Goal: Task Accomplishment & Management: Use online tool/utility

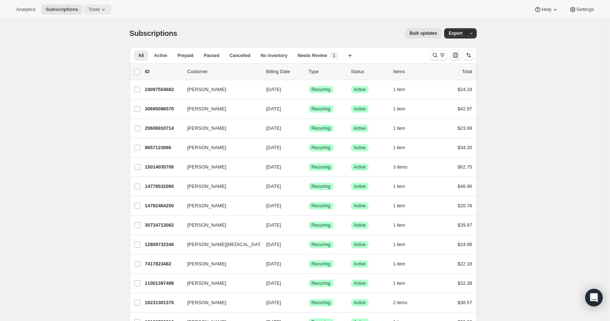
click at [98, 10] on span "Tools" at bounding box center [93, 10] width 11 height 6
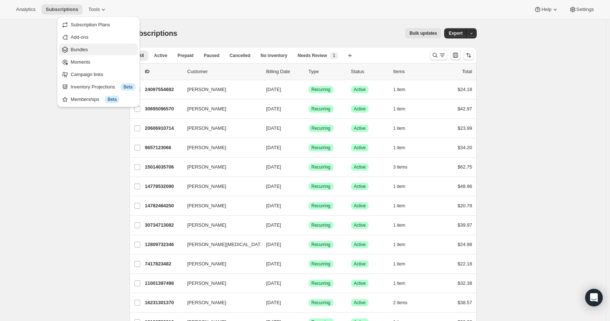
click at [82, 47] on span "Bundles" at bounding box center [79, 49] width 17 height 5
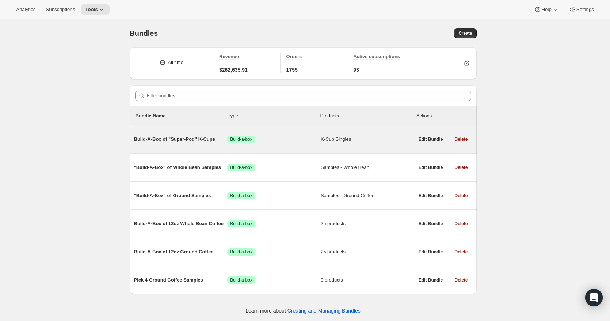
click at [191, 139] on span "Build-A-Box of "Super-Pod" K-Cups" at bounding box center [181, 139] width 94 height 7
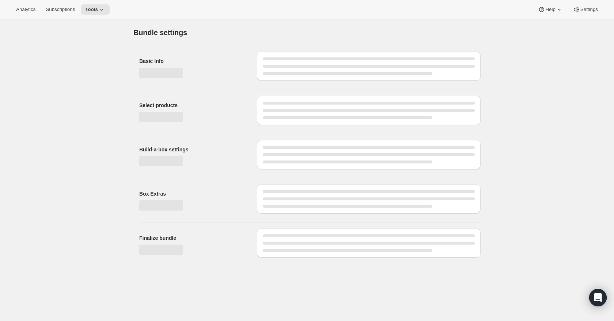
type input "Build-A-Box of "Super-Pod" K-Cups"
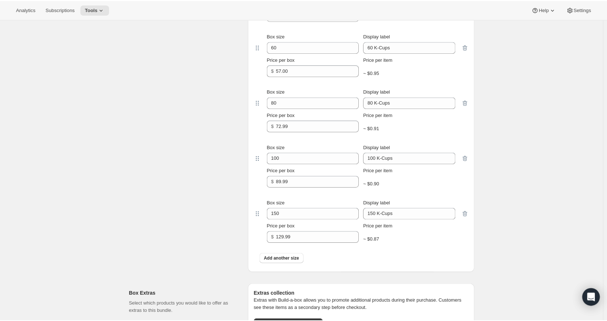
scroll to position [244, 0]
